Goal: Task Accomplishment & Management: Complete application form

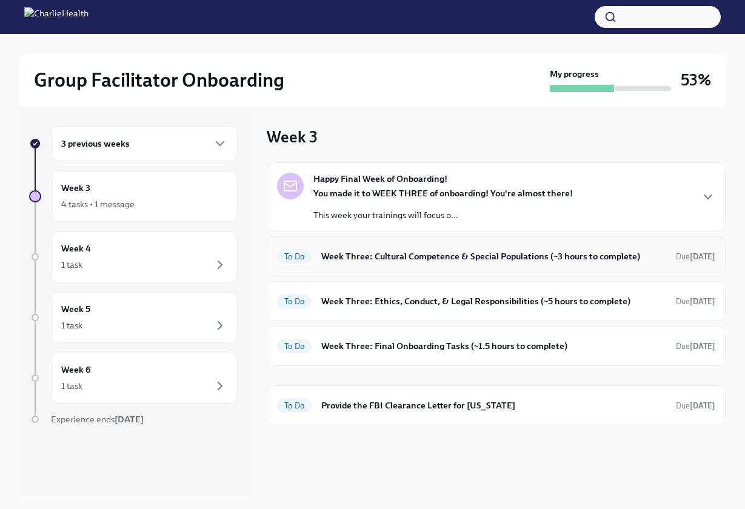
click at [346, 263] on div "To Do Week Three: Cultural Competence & Special Populations (~3 hours to comple…" at bounding box center [496, 256] width 438 height 19
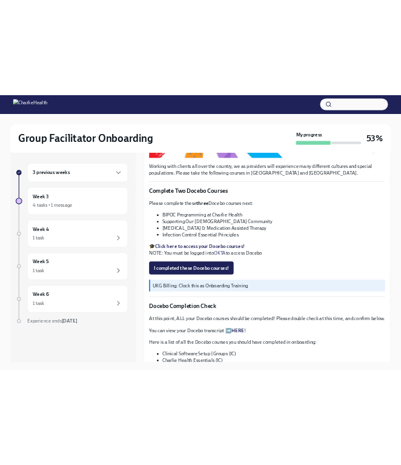
scroll to position [352, 0]
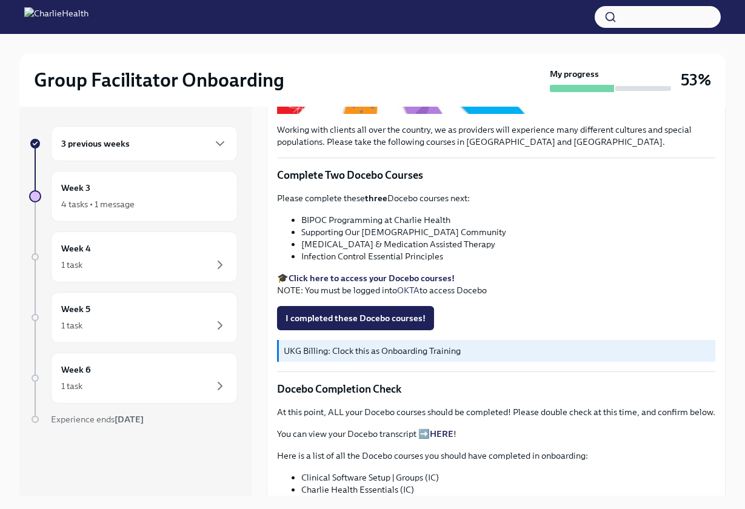
click at [343, 276] on strong "Click here to access your Docebo courses!" at bounding box center [372, 278] width 166 height 11
drag, startPoint x: 304, startPoint y: 221, endPoint x: 449, endPoint y: 221, distance: 144.9
click at [449, 221] on li "BIPOC Programming at Charlie Health" at bounding box center [508, 220] width 414 height 12
copy li "BIPOC Programming at Charlie Health"
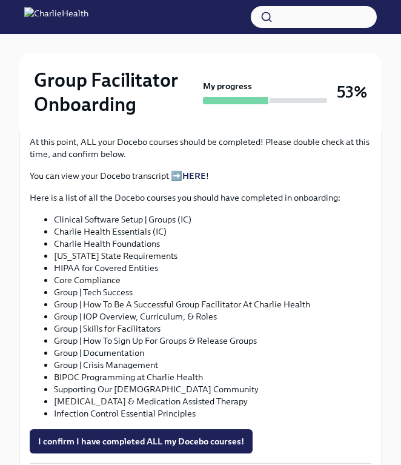
scroll to position [693, 0]
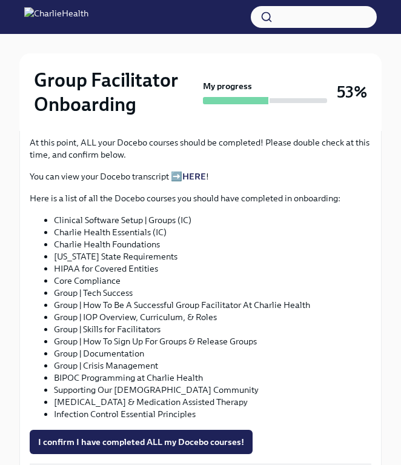
click at [206, 171] on link "HERE" at bounding box center [195, 176] width 24 height 11
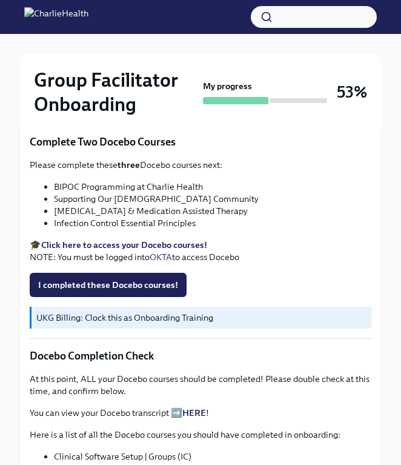
scroll to position [449, 0]
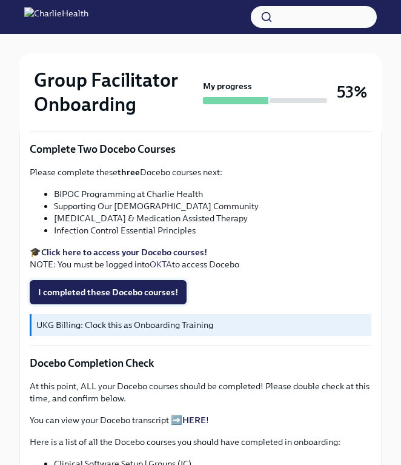
click at [126, 286] on span "I completed these Docebo courses!" at bounding box center [108, 292] width 140 height 12
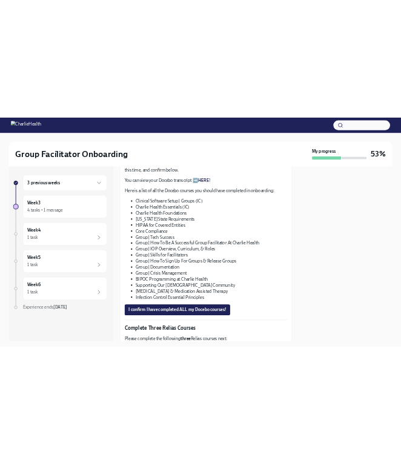
scroll to position [648, 0]
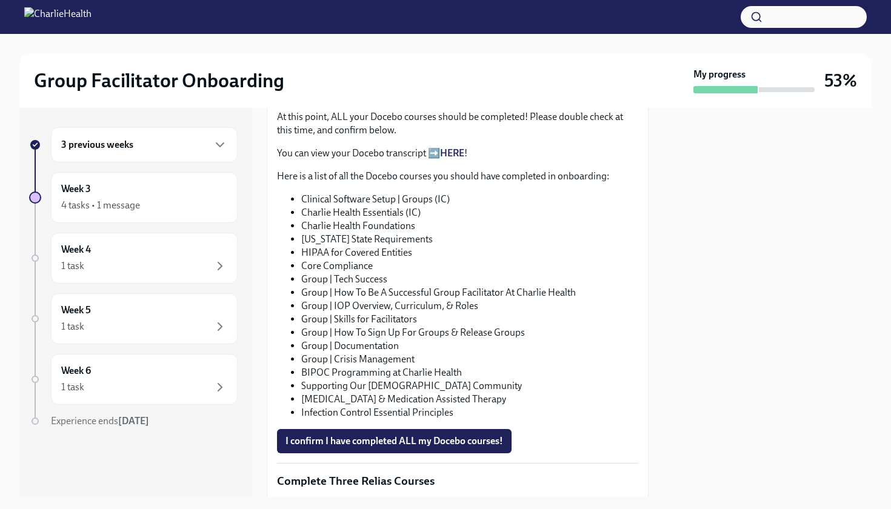
click at [449, 153] on link "HERE" at bounding box center [452, 153] width 24 height 12
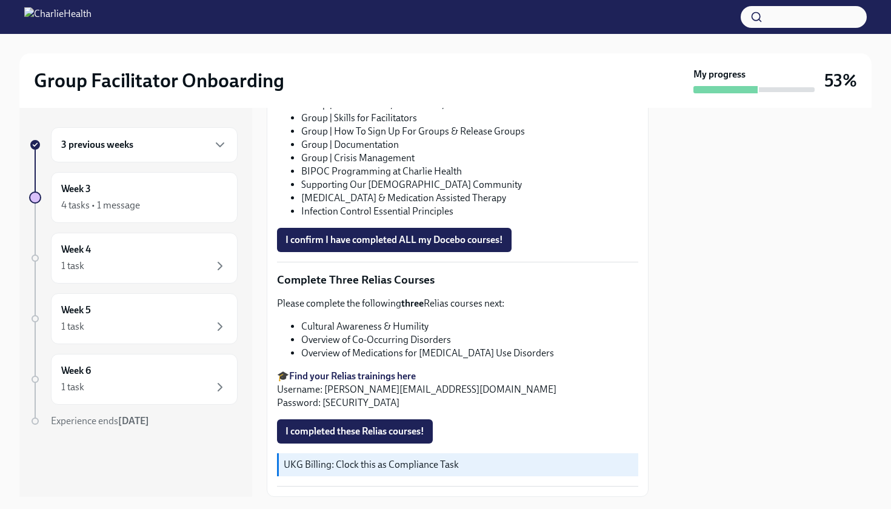
scroll to position [849, 0]
click at [385, 235] on span "I confirm I have completed ALL my Docebo courses!" at bounding box center [395, 241] width 218 height 12
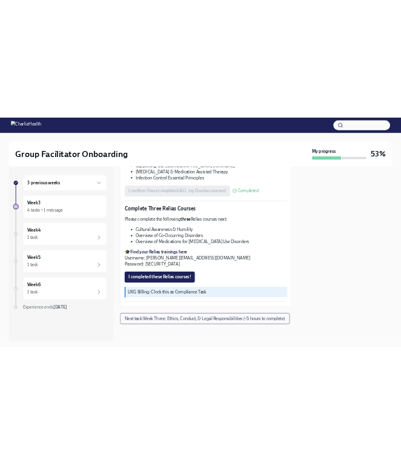
scroll to position [927, 0]
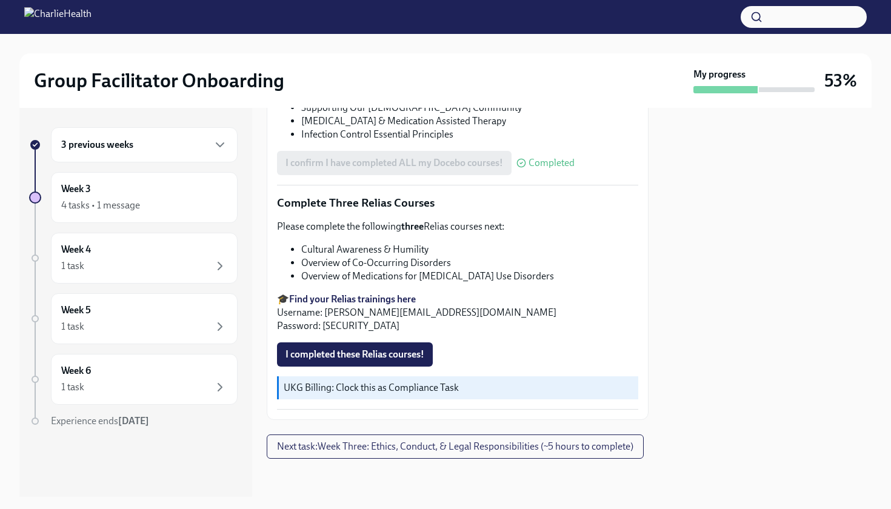
click at [360, 298] on strong "Find your Relias trainings here" at bounding box center [352, 300] width 127 height 12
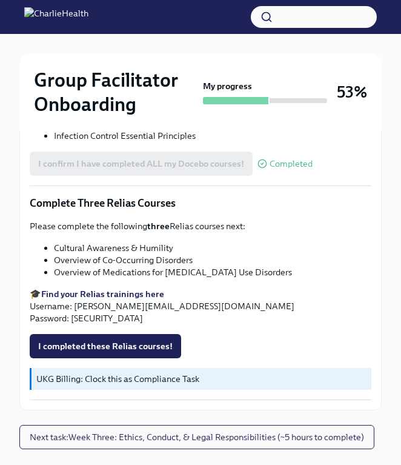
scroll to position [974, 0]
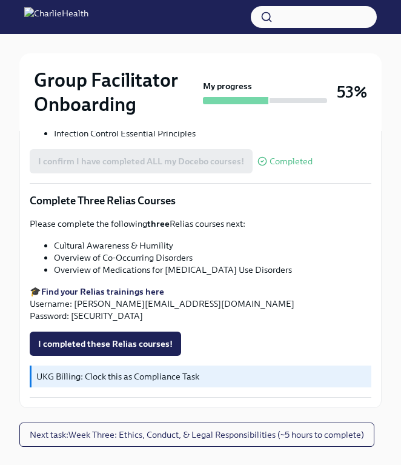
click at [73, 240] on li "Cultural Awareness & Humility" at bounding box center [213, 246] width 318 height 12
copy li "Cultural"
click at [232, 218] on p "Please complete the following three Relias courses next:" at bounding box center [201, 224] width 342 height 12
